Goal: Task Accomplishment & Management: Use online tool/utility

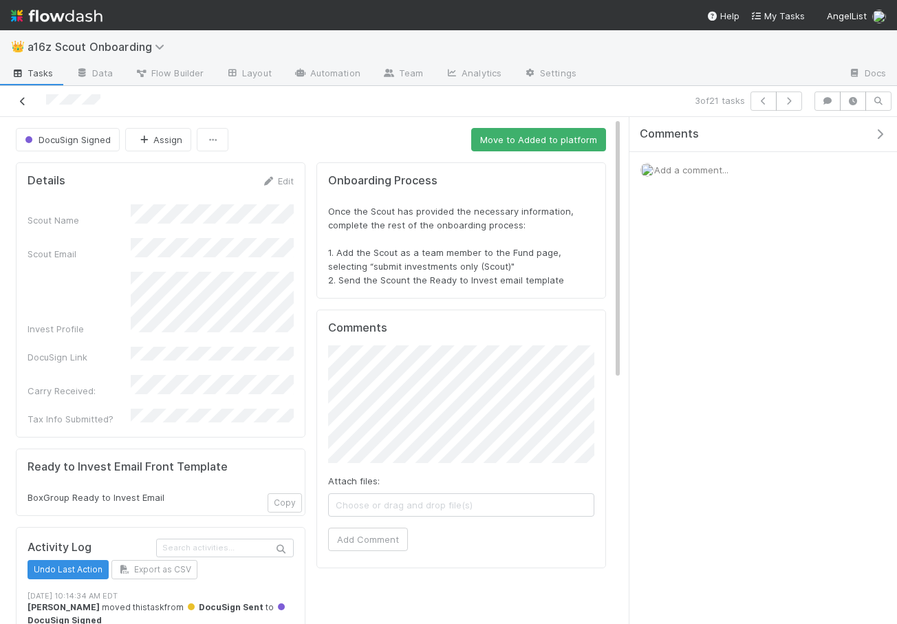
click at [25, 101] on icon at bounding box center [23, 101] width 14 height 9
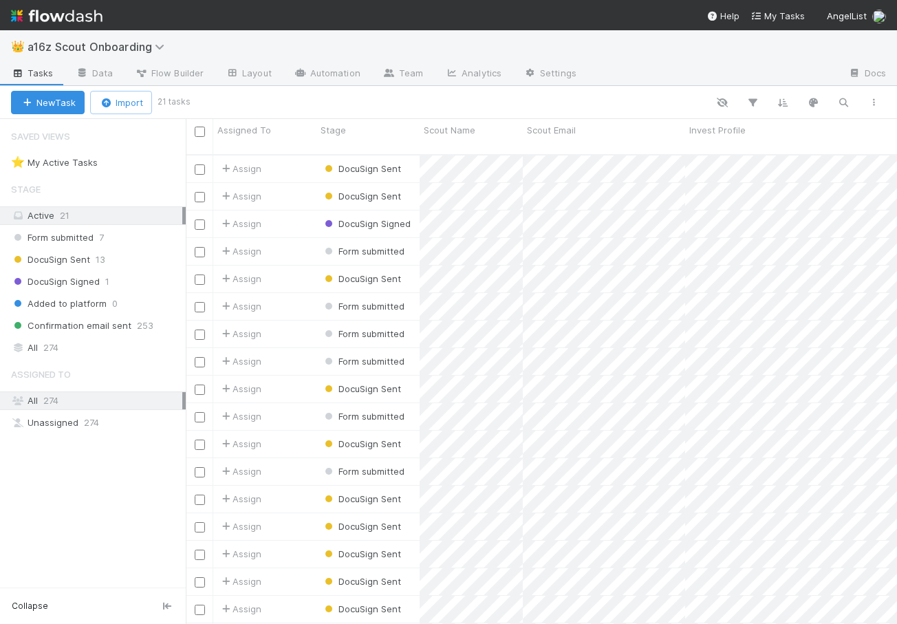
scroll to position [480, 711]
click at [296, 210] on div "Assign" at bounding box center [264, 223] width 103 height 27
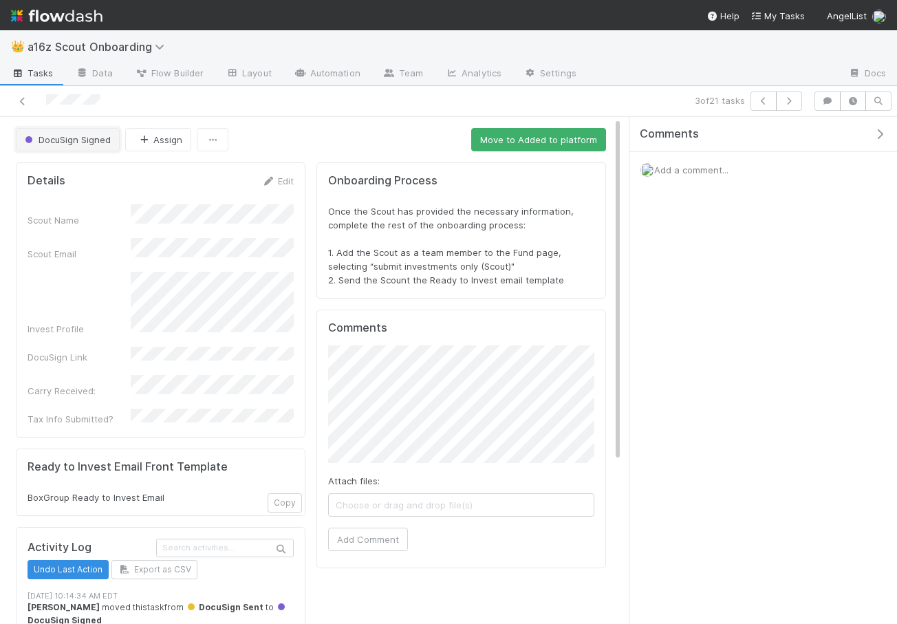
click at [97, 135] on span "DocuSign Signed" at bounding box center [66, 139] width 89 height 11
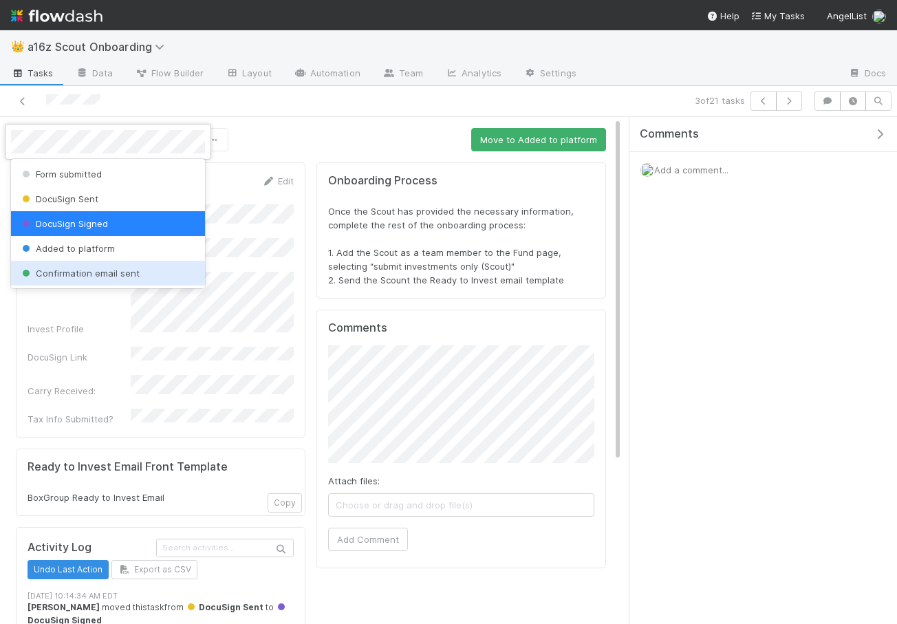
click at [106, 272] on span "Confirmation email sent" at bounding box center [79, 272] width 120 height 11
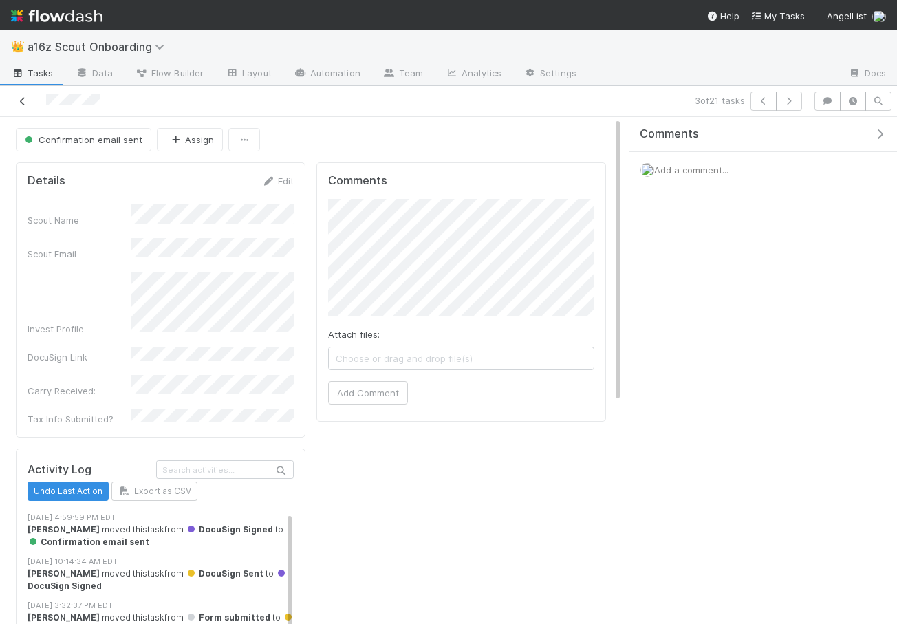
click at [21, 103] on icon at bounding box center [23, 101] width 14 height 9
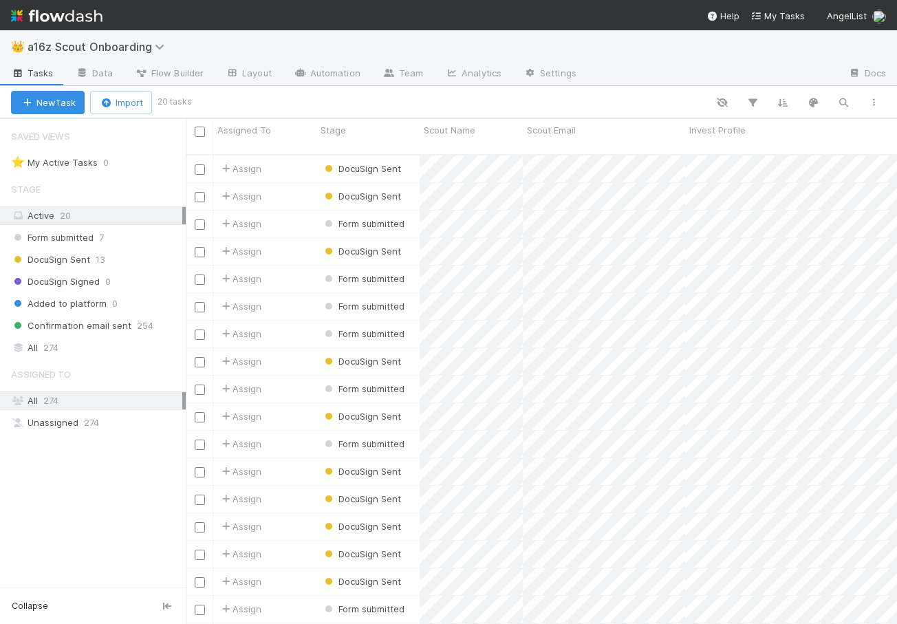
scroll to position [480, 711]
click at [292, 183] on div "Assign" at bounding box center [264, 196] width 103 height 27
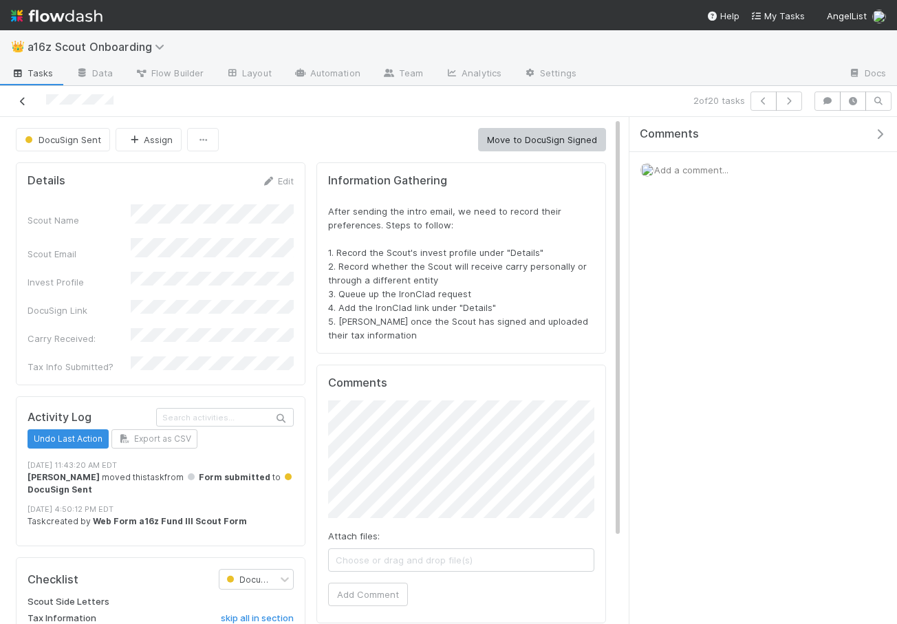
click at [24, 97] on icon at bounding box center [23, 101] width 14 height 9
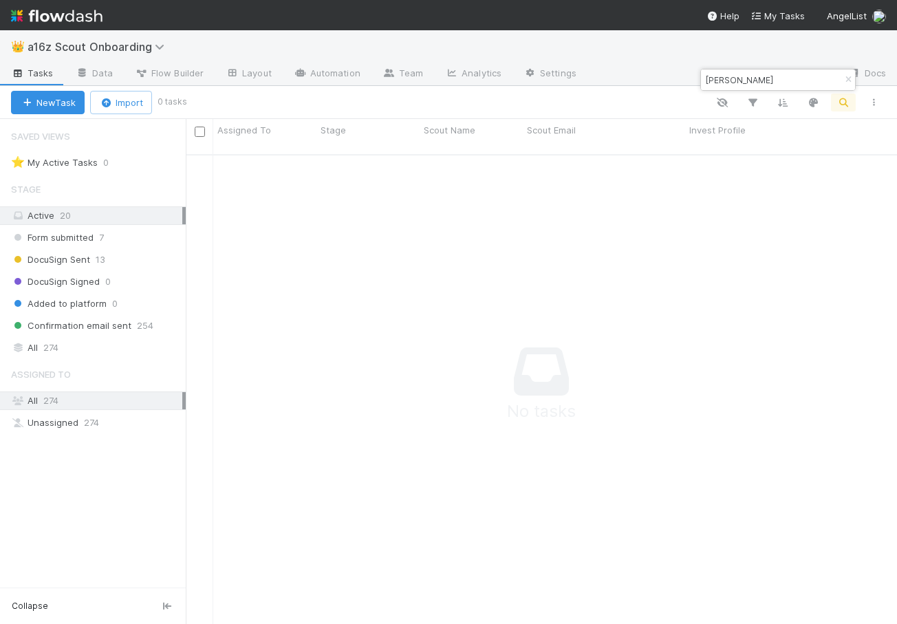
scroll to position [480, 711]
type input "[PERSON_NAME]"
click at [79, 265] on span "DocuSign Sent" at bounding box center [50, 259] width 79 height 17
click at [743, 83] on input "[PERSON_NAME]" at bounding box center [772, 80] width 138 height 17
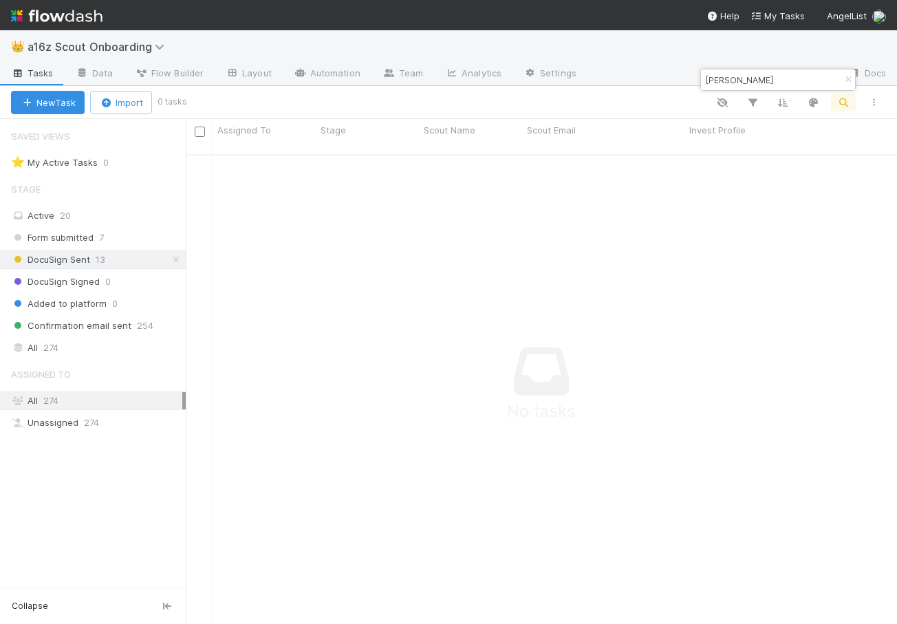
click at [54, 398] on span "274" at bounding box center [50, 400] width 15 height 11
click at [178, 260] on icon at bounding box center [176, 259] width 14 height 9
click at [849, 76] on icon "button" at bounding box center [848, 80] width 14 height 8
type input "[PERSON_NAME]"
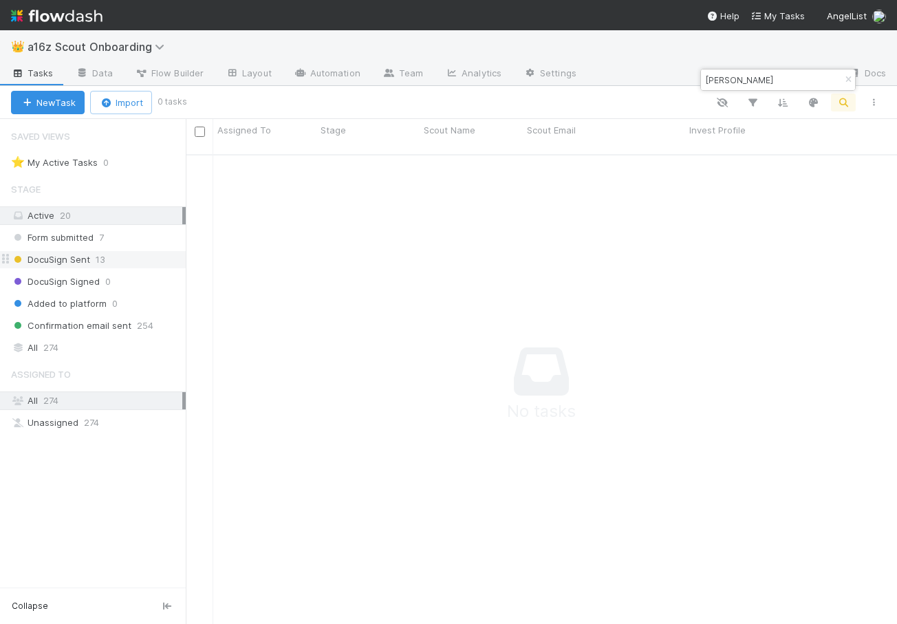
click at [172, 215] on div "Active 20" at bounding box center [96, 215] width 171 height 17
click at [848, 82] on icon "button" at bounding box center [848, 80] width 14 height 8
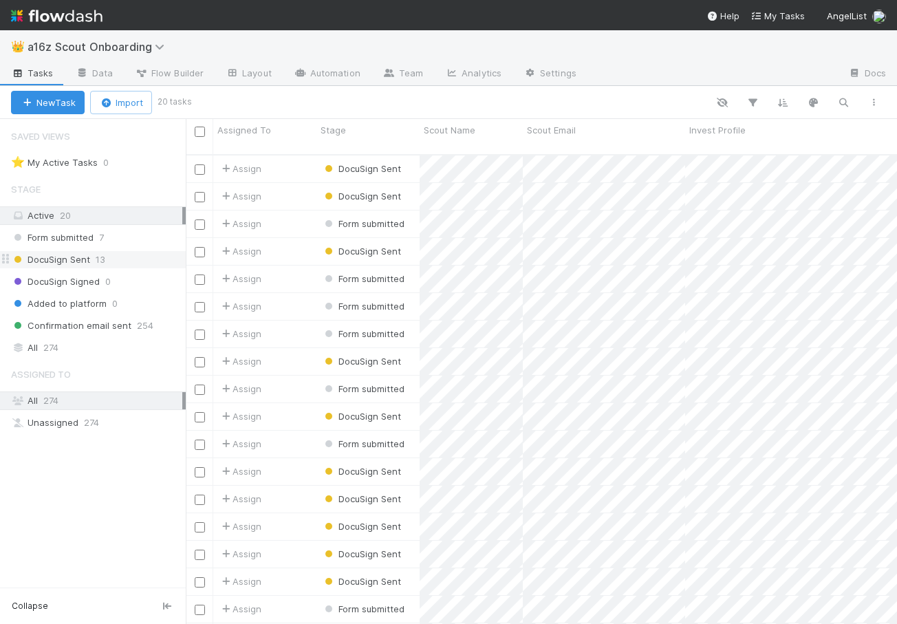
click at [64, 408] on div "All 274" at bounding box center [96, 400] width 171 height 17
click at [55, 353] on span "274" at bounding box center [50, 347] width 15 height 17
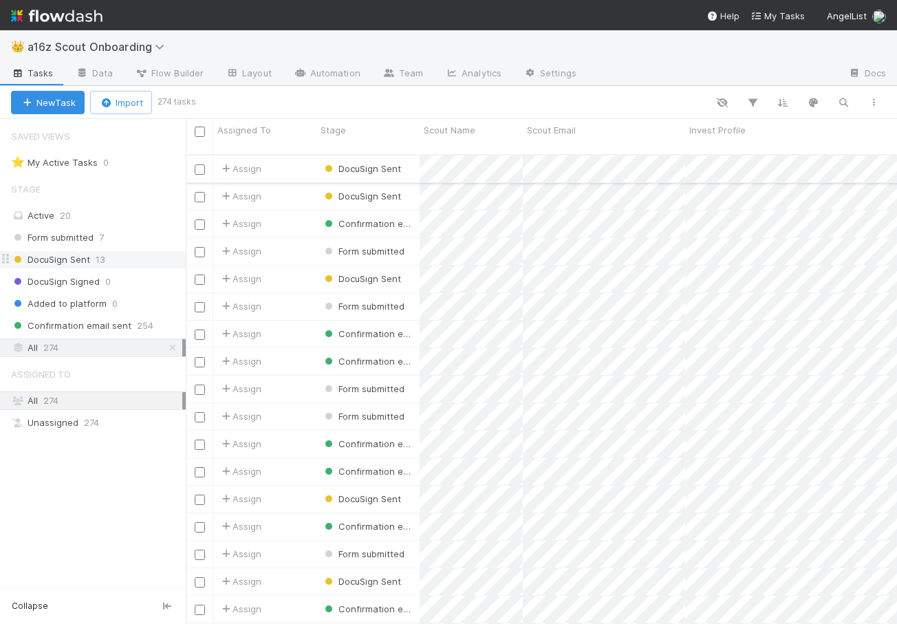
scroll to position [480, 711]
click at [846, 99] on icon "button" at bounding box center [843, 102] width 14 height 12
type input "[PERSON_NAME]"
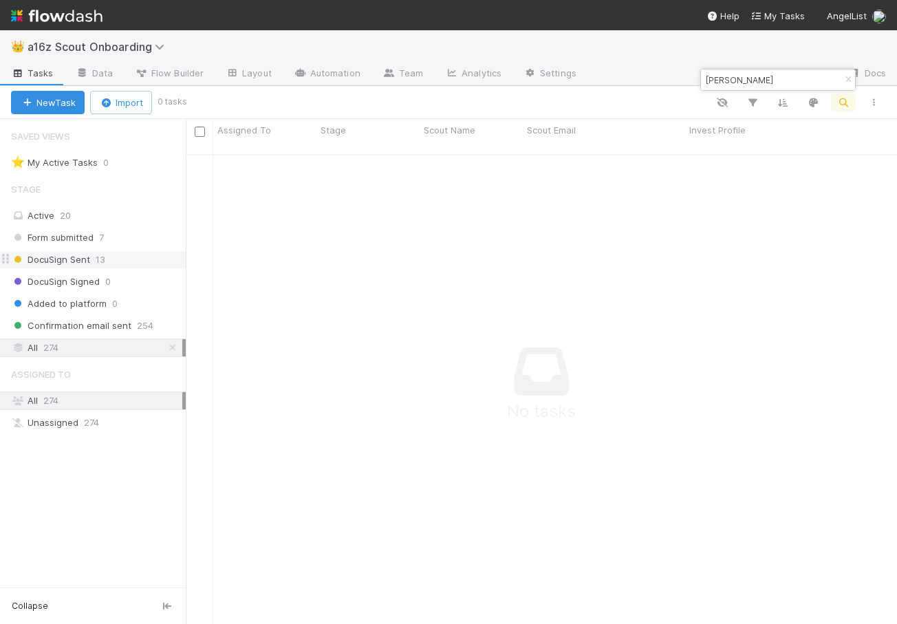
drag, startPoint x: 789, startPoint y: 84, endPoint x: 659, endPoint y: 68, distance: 130.2
click at [661, 69] on body "👑 a16z Scout Onboarding Tasks Data Flow Builder Layout Automation Team Analytic…" at bounding box center [448, 312] width 897 height 624
drag, startPoint x: 786, startPoint y: 75, endPoint x: 703, endPoint y: 71, distance: 82.6
click at [703, 72] on input "[PERSON_NAME]" at bounding box center [772, 80] width 138 height 17
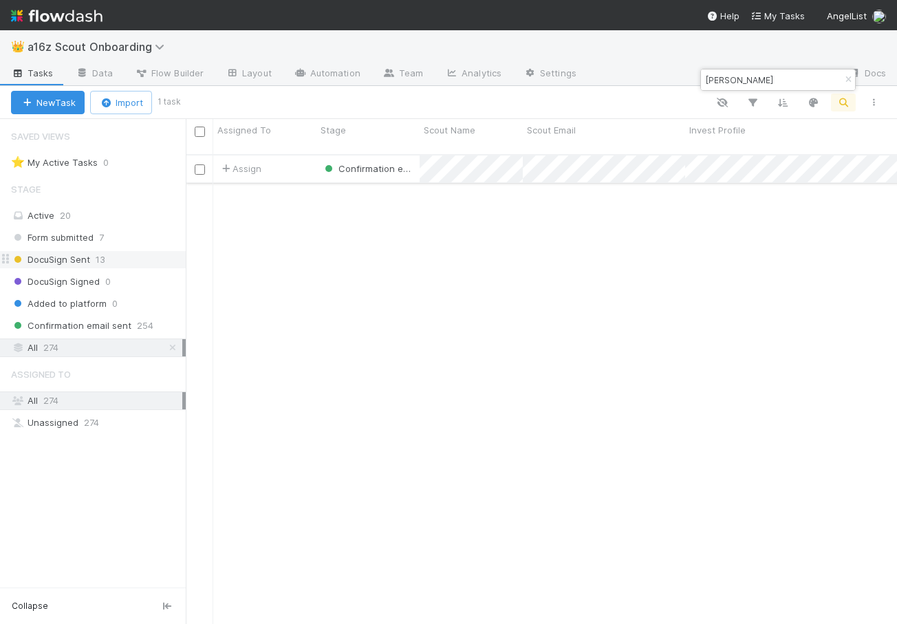
type input "[PERSON_NAME]"
click at [293, 155] on div "Assign" at bounding box center [264, 168] width 103 height 27
